Goal: Find specific page/section: Find specific page/section

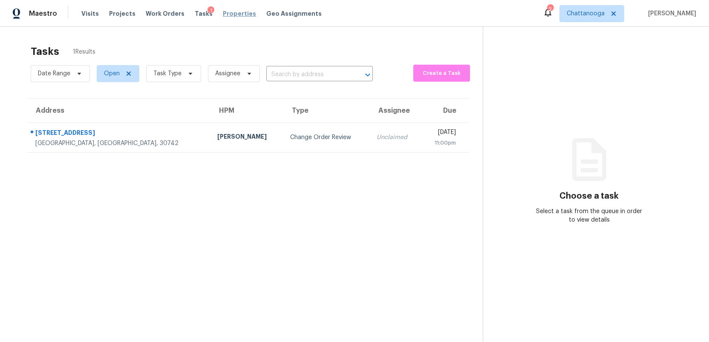
click at [226, 13] on span "Properties" at bounding box center [239, 13] width 33 height 9
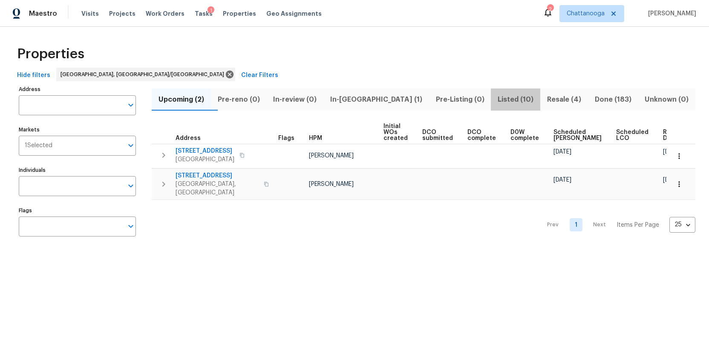
click at [496, 99] on span "Listed (10)" at bounding box center [515, 100] width 39 height 12
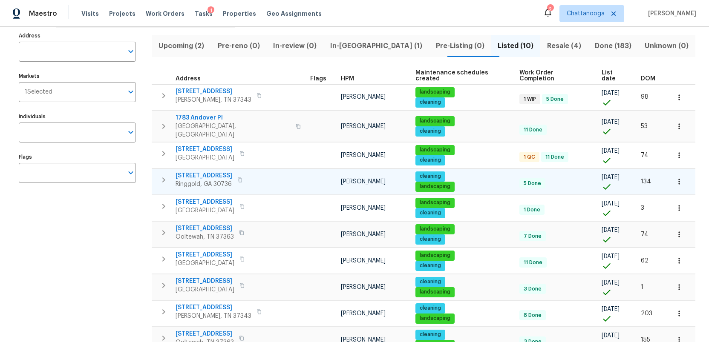
scroll to position [88, 0]
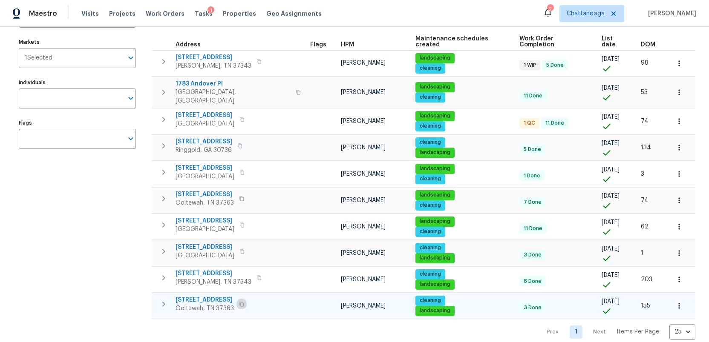
click at [240, 302] on icon "button" at bounding box center [241, 304] width 5 height 5
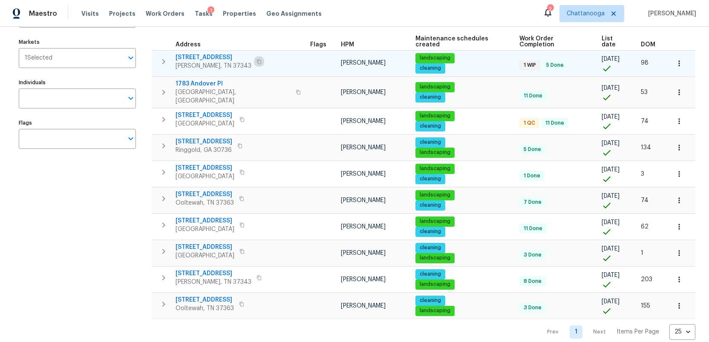
click at [254, 56] on button "button" at bounding box center [259, 62] width 10 height 12
click at [257, 59] on icon "button" at bounding box center [259, 61] width 4 height 5
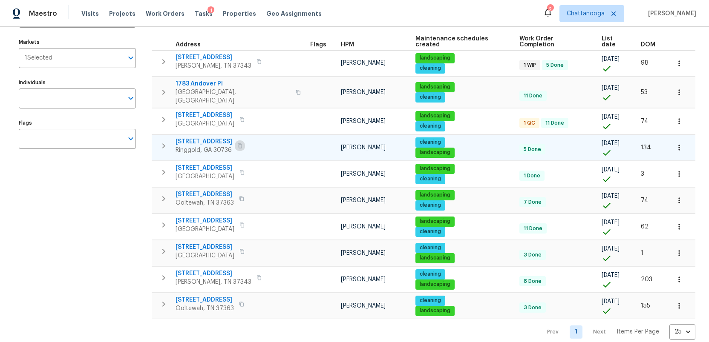
click at [242, 144] on icon "button" at bounding box center [239, 146] width 5 height 5
click at [209, 138] on span "[STREET_ADDRESS]" at bounding box center [203, 142] width 57 height 9
